Goal: Book appointment/travel/reservation

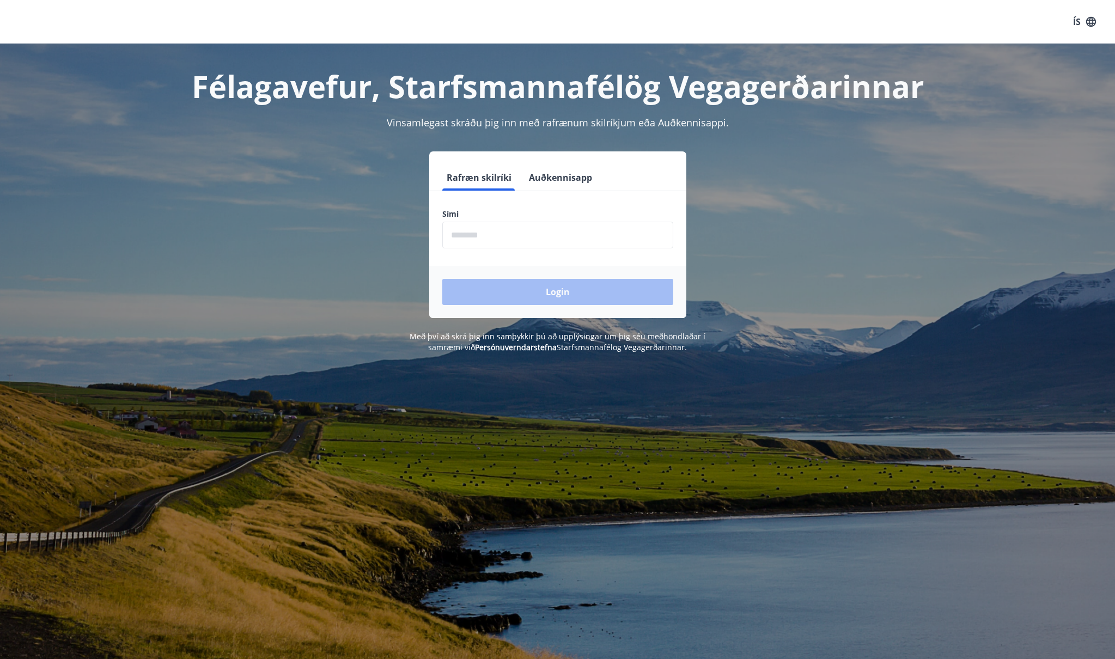
click at [519, 235] on input "phone" at bounding box center [557, 235] width 231 height 27
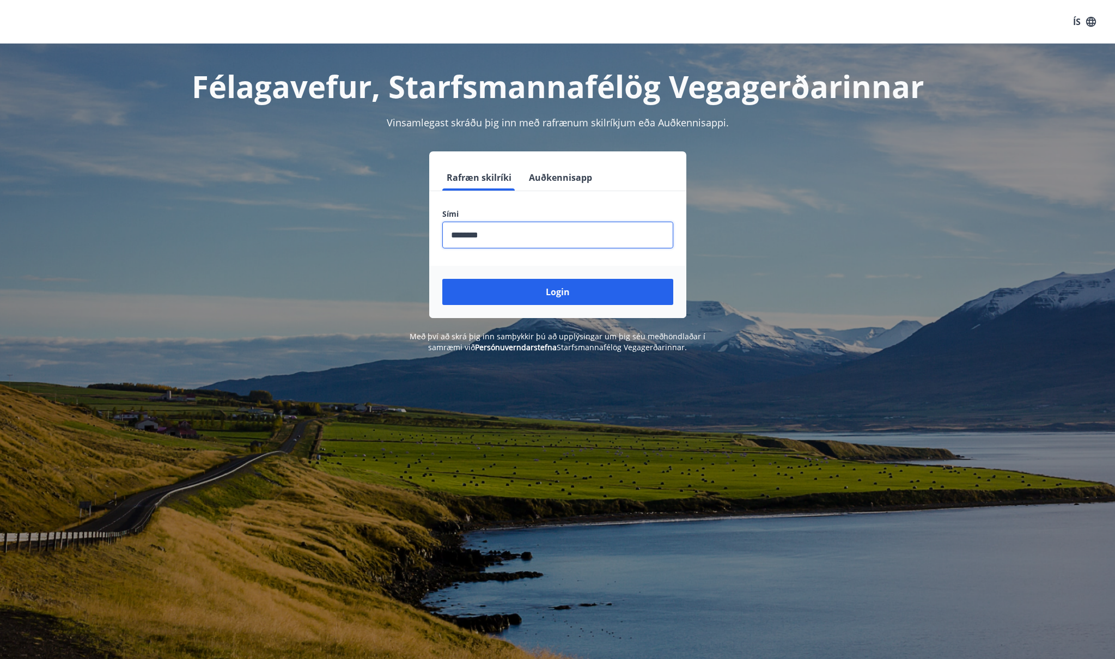
type input "********"
click at [602, 285] on button "Login" at bounding box center [557, 292] width 231 height 26
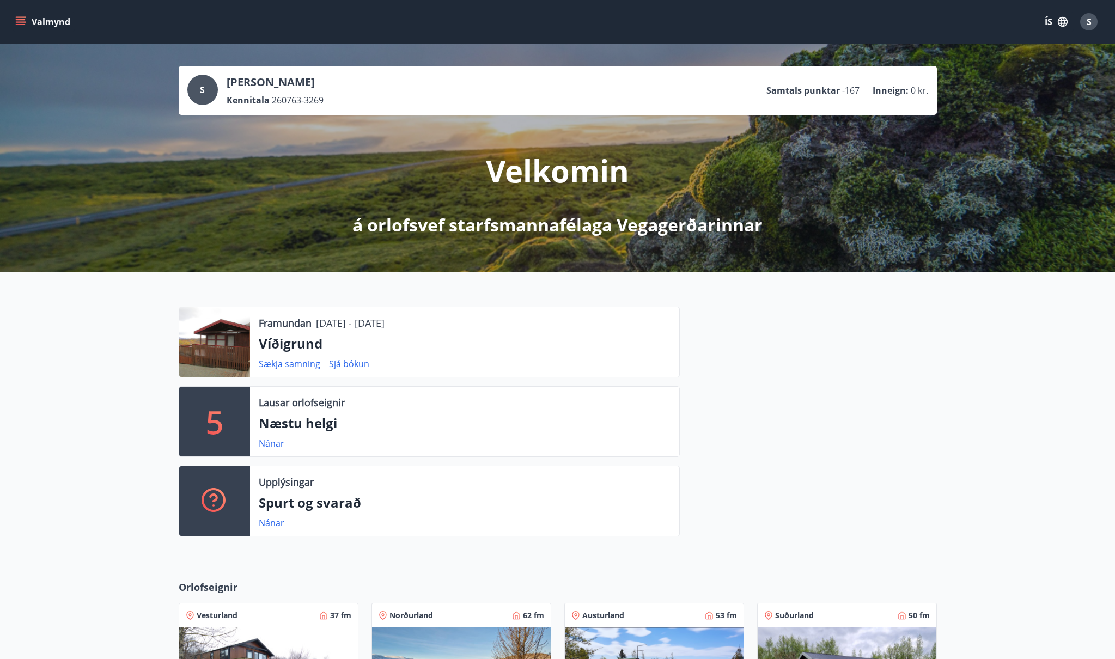
click at [28, 24] on button "Valmynd" at bounding box center [44, 22] width 62 height 20
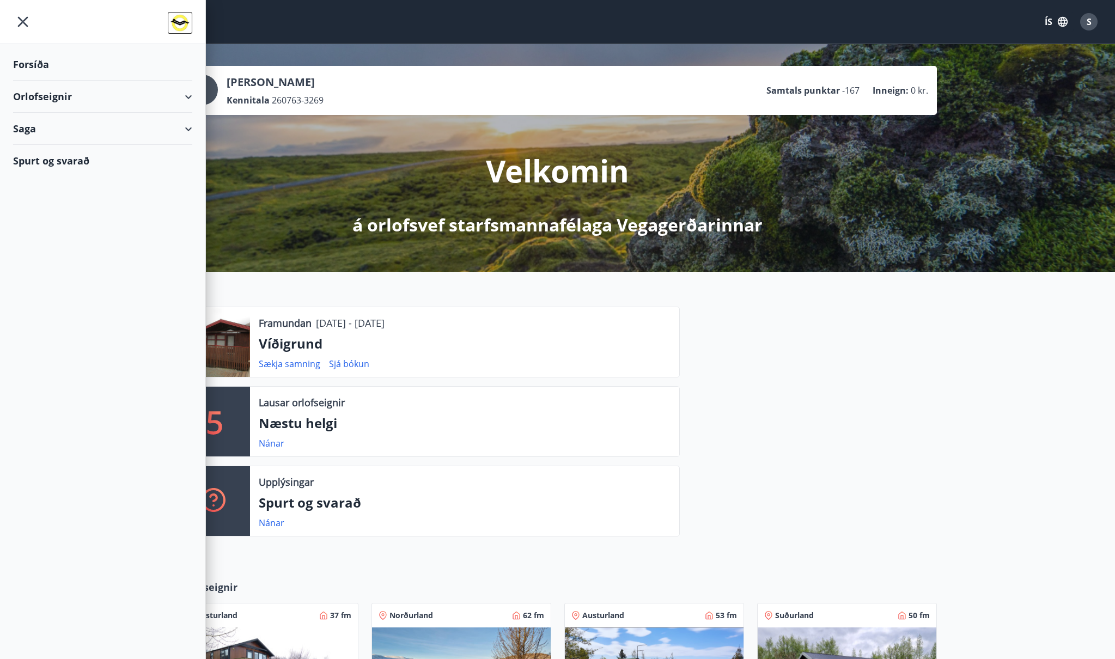
click at [38, 95] on div "Orlofseignir" at bounding box center [102, 97] width 179 height 32
click at [62, 149] on div "Bókunardagatal" at bounding box center [103, 147] width 162 height 23
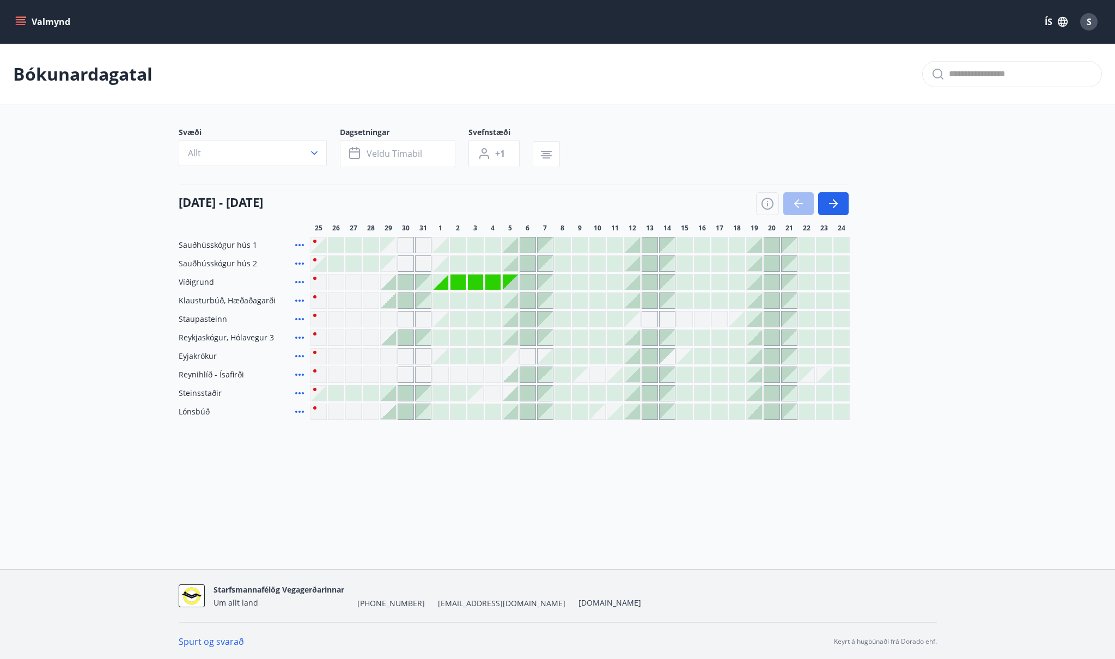
click at [562, 321] on div at bounding box center [562, 319] width 15 height 15
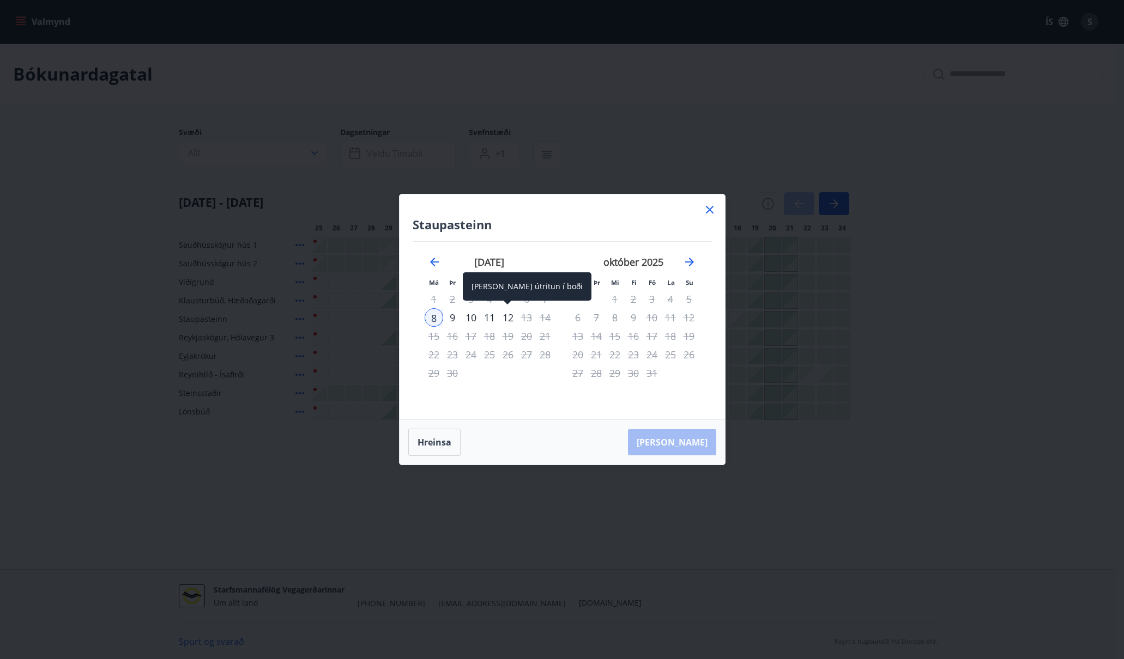
click at [507, 318] on div "12" at bounding box center [508, 317] width 19 height 19
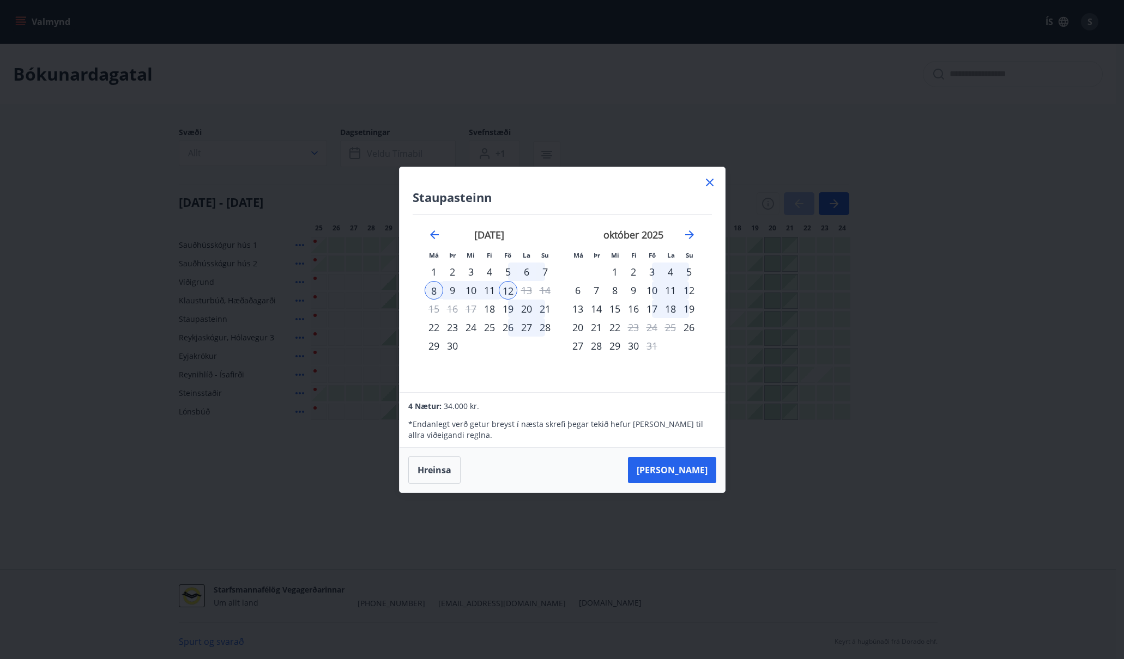
click at [712, 182] on icon at bounding box center [709, 182] width 13 height 13
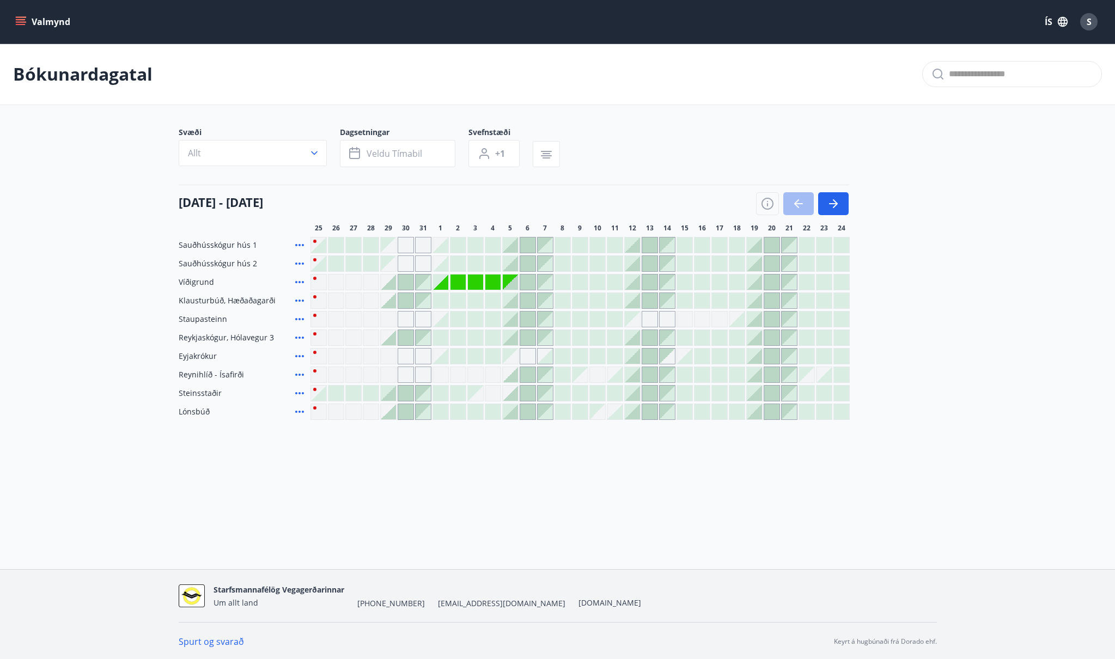
click at [1088, 25] on span "S" at bounding box center [1089, 22] width 5 height 12
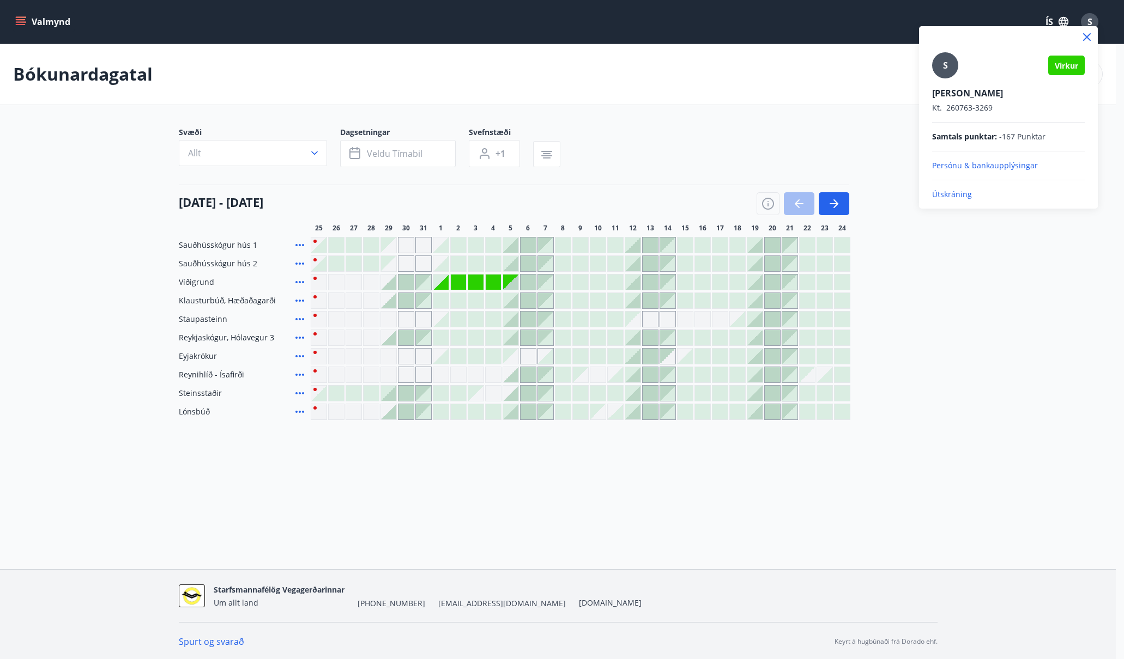
click at [951, 195] on p "Útskráning" at bounding box center [1008, 194] width 153 height 11
